Goal: Task Accomplishment & Management: Manage account settings

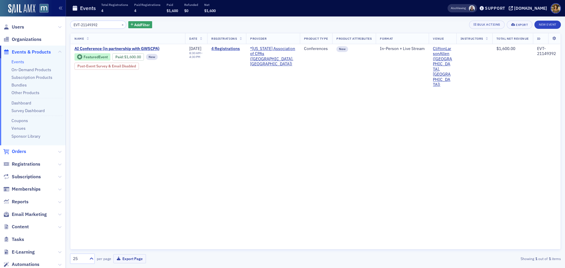
click at [16, 151] on span "Orders" at bounding box center [19, 151] width 14 height 6
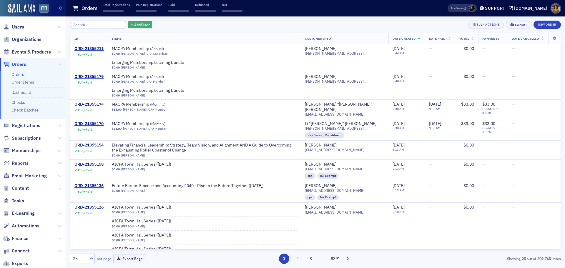
click at [128, 28] on button "Add Filter" at bounding box center [140, 24] width 24 height 7
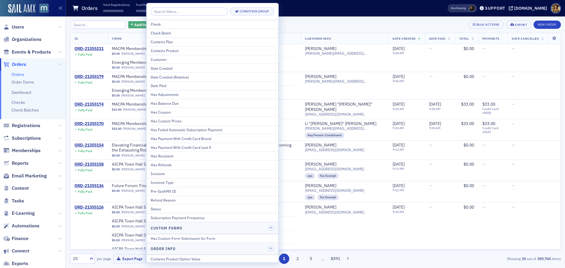
click at [128, 28] on button "Add Filter" at bounding box center [140, 24] width 24 height 7
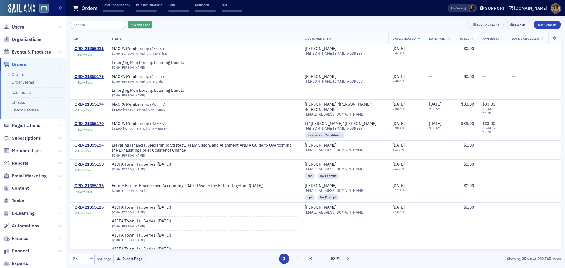
click at [134, 23] on span "Add Filter" at bounding box center [142, 24] width 16 height 5
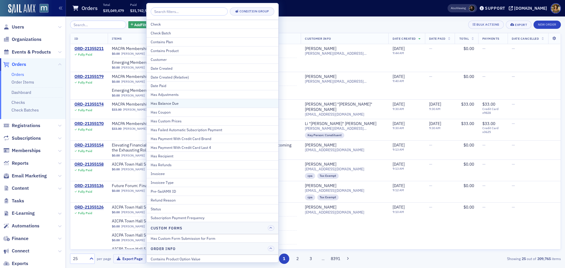
click at [163, 102] on div "Has Balance Due" at bounding box center [212, 103] width 123 height 5
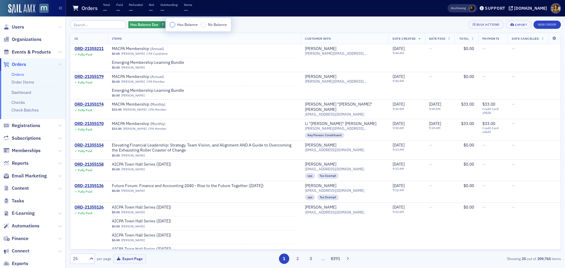
click at [173, 26] on input "Has Balance" at bounding box center [172, 24] width 5 height 5
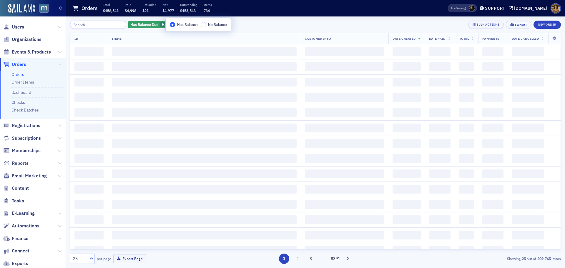
click at [254, 23] on div "Has Balance Due Has Balance Add Filter Bulk Actions Export New Order" at bounding box center [315, 25] width 490 height 8
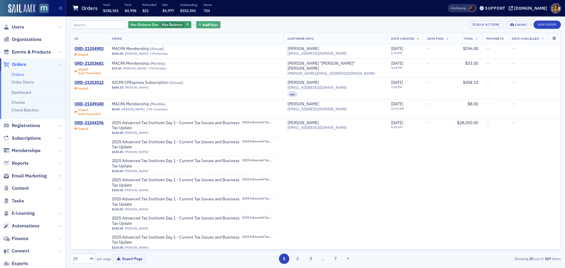
click at [202, 24] on span "Add Filter" at bounding box center [210, 24] width 16 height 5
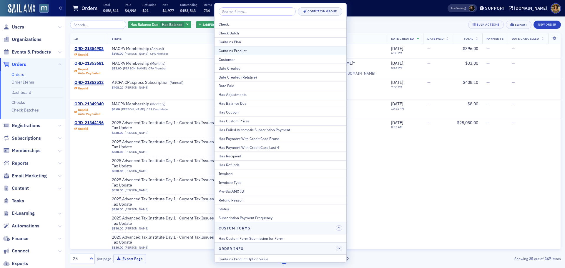
click at [237, 50] on div "Contains Product" at bounding box center [279, 50] width 123 height 5
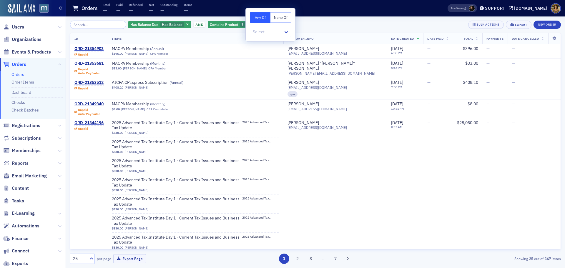
click at [255, 30] on div at bounding box center [267, 31] width 31 height 7
click at [259, 31] on div at bounding box center [267, 31] width 31 height 7
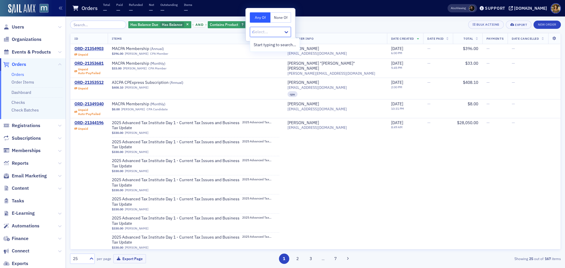
type input "mem"
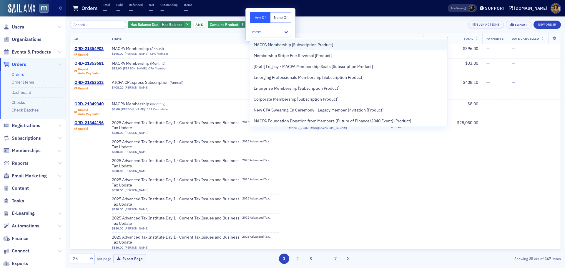
click at [262, 44] on span "MACPA Membership [Subscription Product]" at bounding box center [292, 45] width 79 height 6
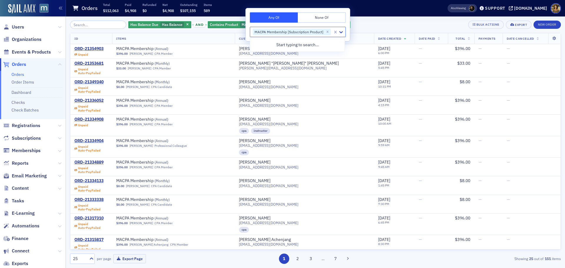
click at [371, 15] on div "Orders Total $112,063 Paid $4,908 Refunded $0 Net $4,908 Outstanding $107,155 I…" at bounding box center [250, 9] width 357 height 16
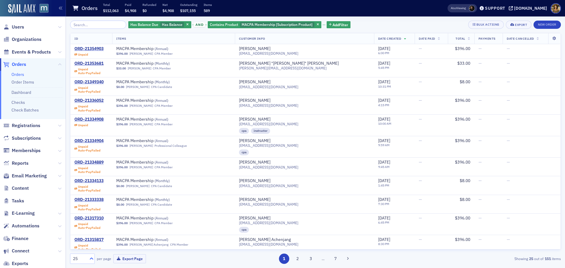
click at [90, 259] on icon at bounding box center [92, 258] width 4 height 2
click at [85, 258] on div "25" at bounding box center [79, 259] width 13 height 6
click at [80, 247] on div "500" at bounding box center [82, 244] width 24 height 11
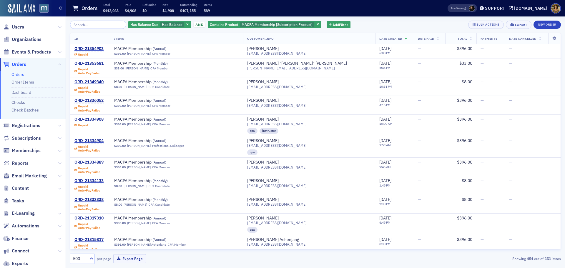
click at [457, 38] on span "Total" at bounding box center [462, 38] width 10 height 4
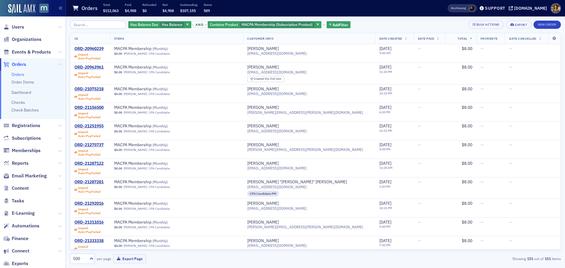
click at [457, 38] on span "Total" at bounding box center [462, 38] width 10 height 4
click at [465, 36] on th "Total" at bounding box center [460, 38] width 31 height 11
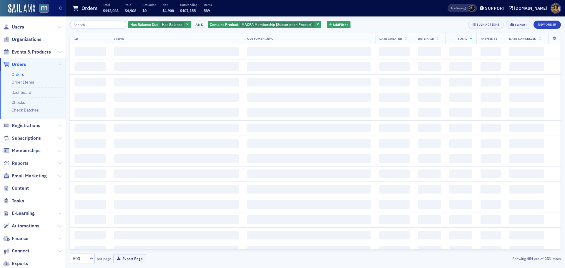
click at [465, 37] on th "Total" at bounding box center [460, 38] width 31 height 11
click at [470, 39] on icon at bounding box center [471, 38] width 2 height 3
drag, startPoint x: 464, startPoint y: 39, endPoint x: 405, endPoint y: 49, distance: 60.5
click at [470, 39] on icon at bounding box center [471, 38] width 2 height 3
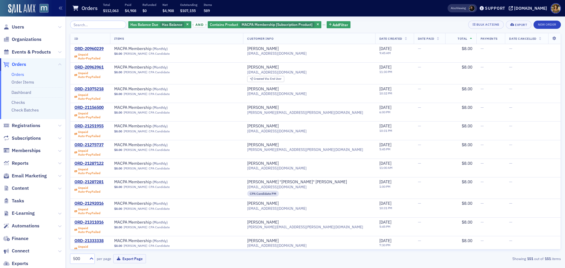
click at [470, 38] on icon at bounding box center [471, 38] width 2 height 3
